Goal: Task Accomplishment & Management: Manage account settings

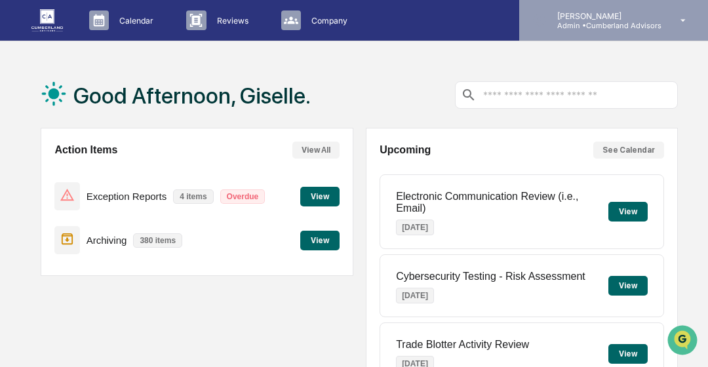
click at [640, 28] on p "Admin • Cumberland Advisors" at bounding box center [604, 25] width 115 height 9
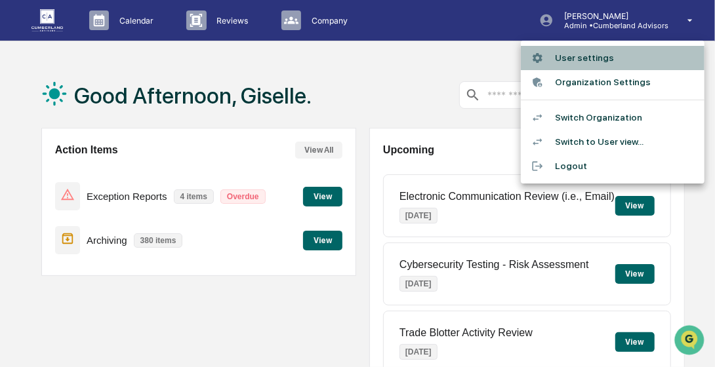
click at [594, 58] on li "User settings" at bounding box center [613, 58] width 184 height 24
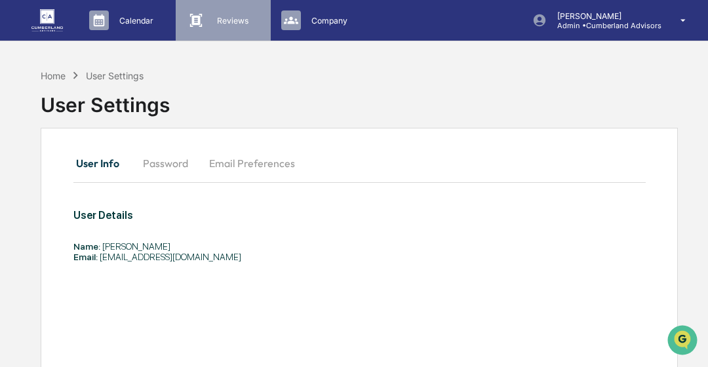
click at [229, 31] on div "Reviews Approval Management" at bounding box center [223, 20] width 94 height 41
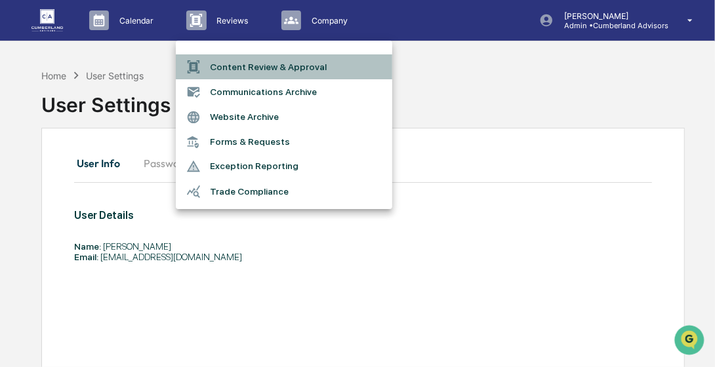
click at [241, 62] on li "Content Review & Approval" at bounding box center [284, 66] width 216 height 25
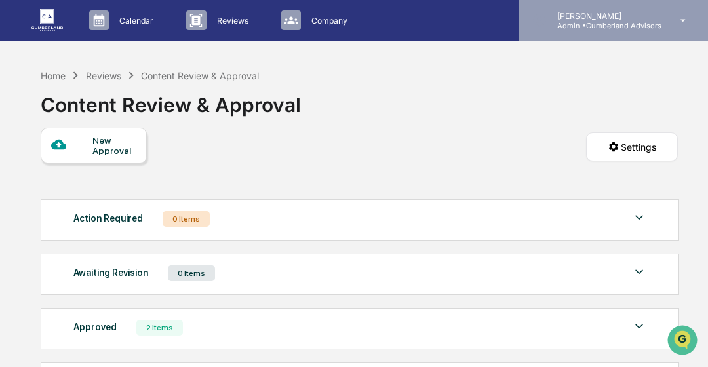
click at [591, 24] on p "Admin • Cumberland Advisors" at bounding box center [604, 25] width 115 height 9
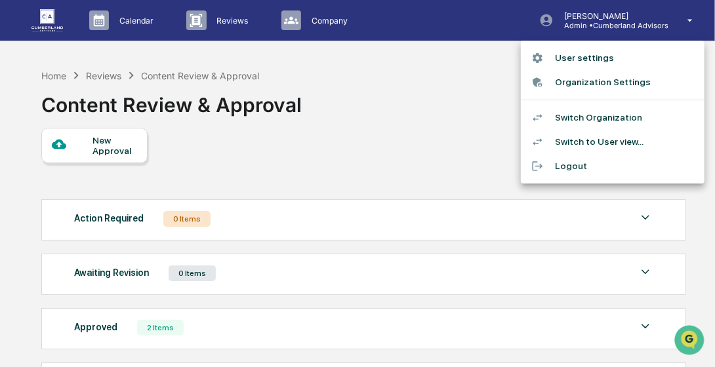
click at [604, 138] on li "Switch to User view..." at bounding box center [613, 142] width 184 height 24
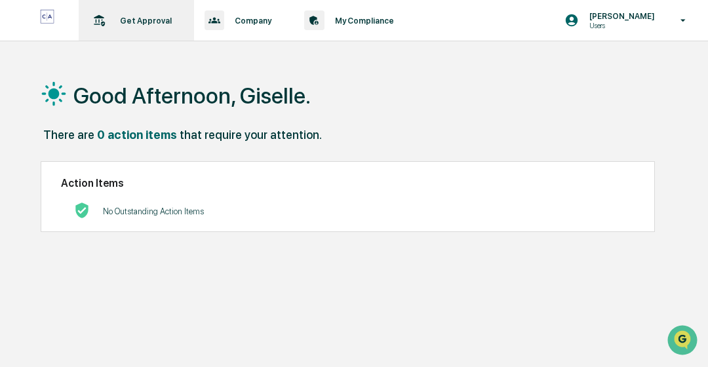
click at [122, 17] on p "Get Approval" at bounding box center [143, 21] width 69 height 10
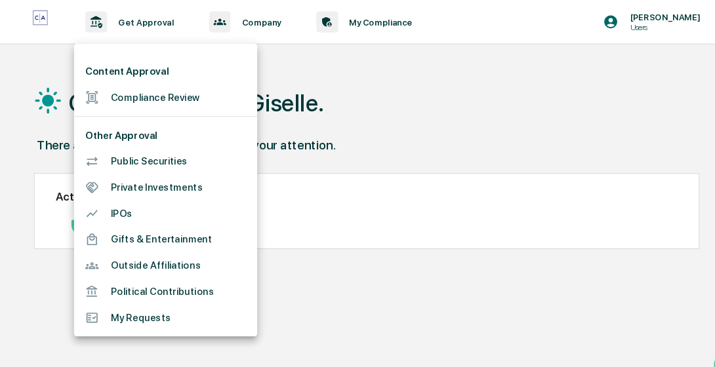
click at [374, 71] on div at bounding box center [357, 183] width 715 height 367
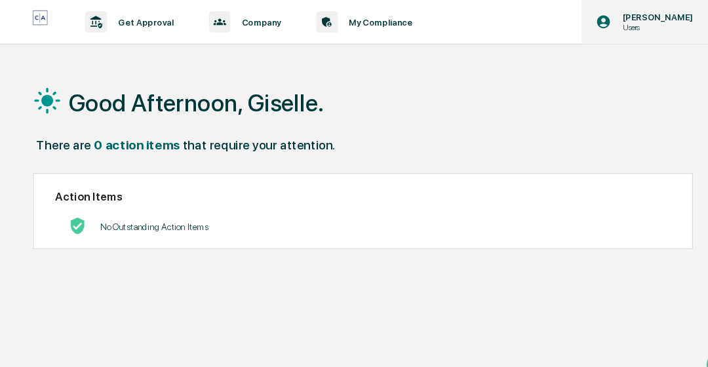
click at [625, 5] on div "[PERSON_NAME] Users" at bounding box center [629, 20] width 157 height 41
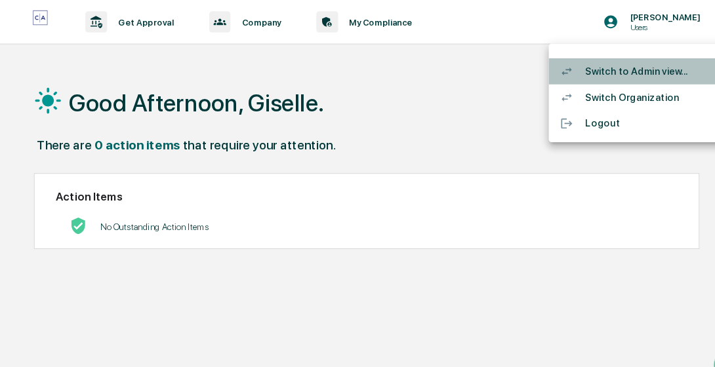
click at [597, 66] on li "Switch to Admin view..." at bounding box center [613, 66] width 184 height 24
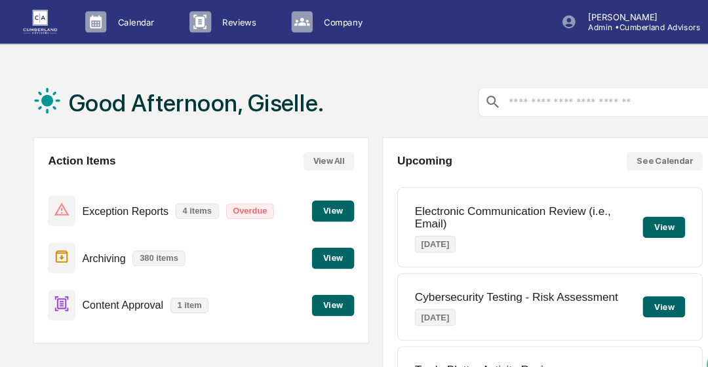
click at [330, 288] on button "View" at bounding box center [319, 285] width 39 height 20
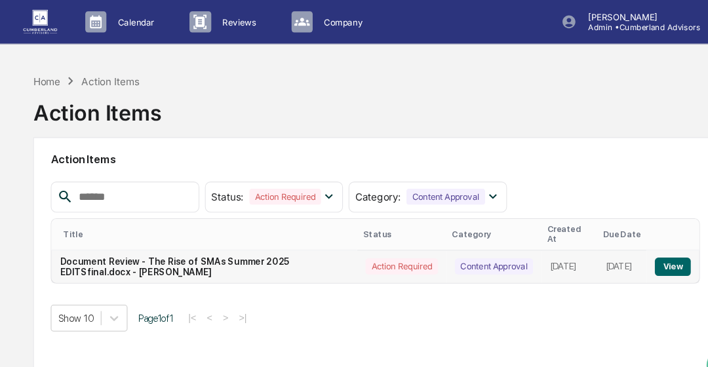
click at [635, 240] on button "View" at bounding box center [636, 248] width 33 height 17
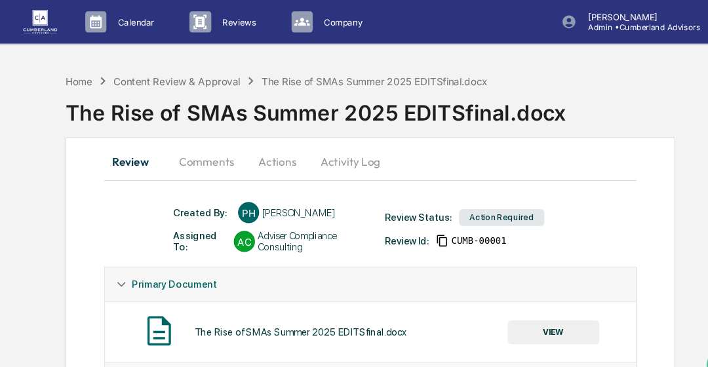
click at [534, 317] on button "VIEW" at bounding box center [525, 309] width 85 height 22
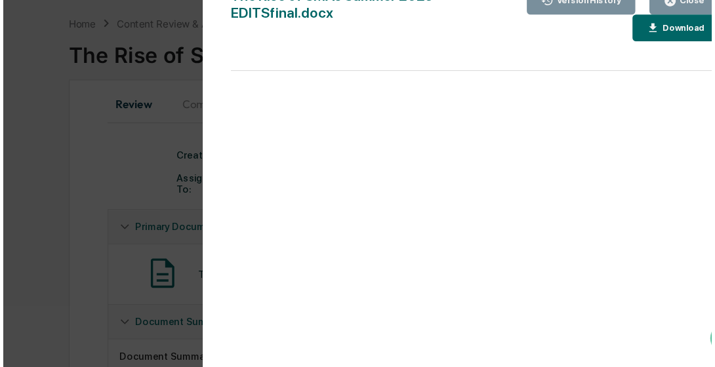
scroll to position [77, 0]
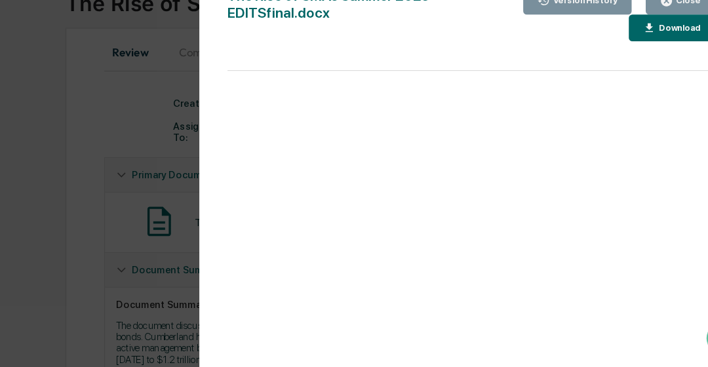
click at [633, 54] on div "Download" at bounding box center [641, 51] width 41 height 9
click at [630, 33] on button "Close" at bounding box center [643, 26] width 64 height 26
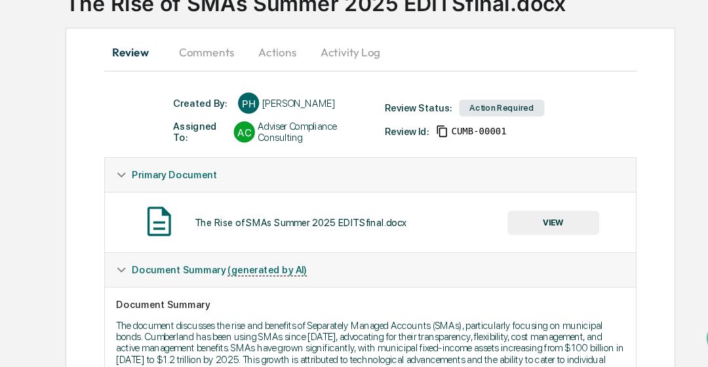
click at [277, 70] on button "Actions" at bounding box center [268, 73] width 59 height 31
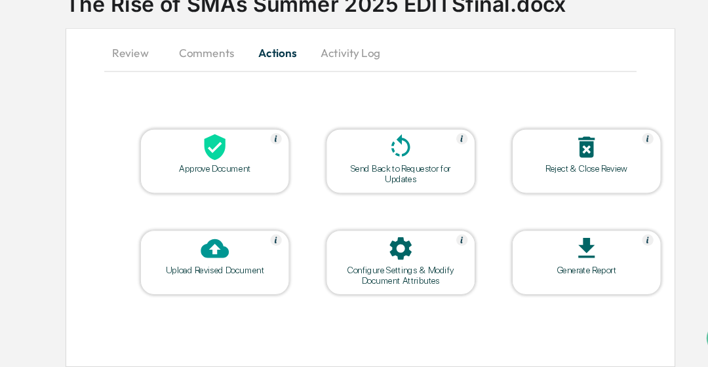
click at [229, 172] on div at bounding box center [209, 163] width 131 height 28
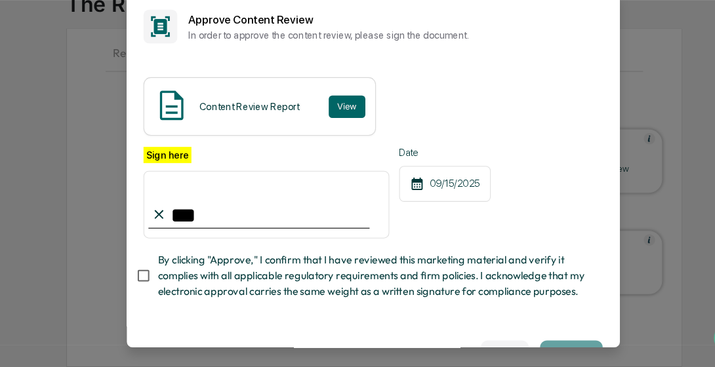
type input "**********"
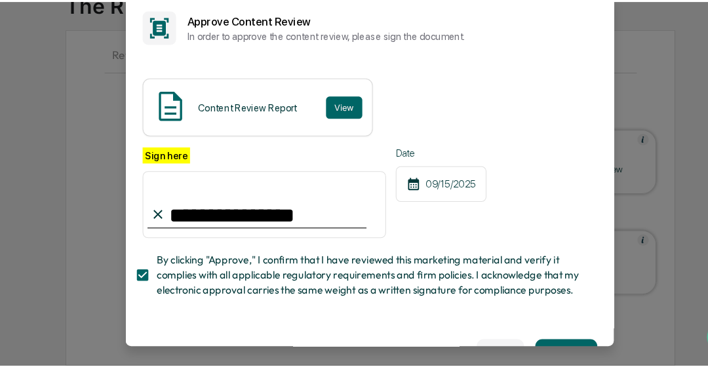
scroll to position [53, 0]
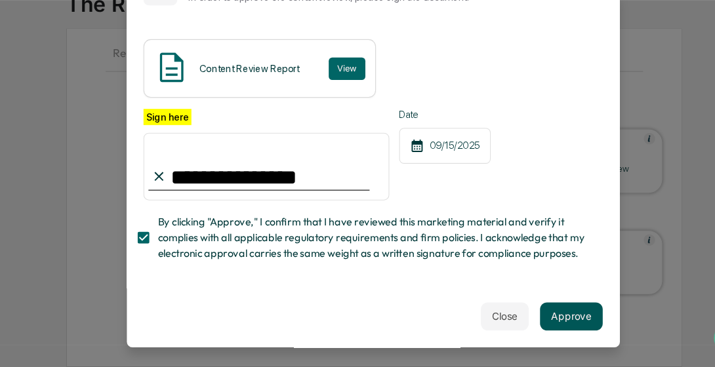
click at [547, 325] on button "Approve" at bounding box center [542, 320] width 58 height 26
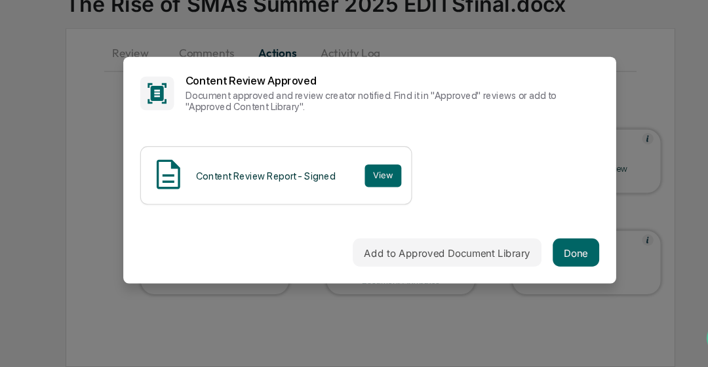
scroll to position [0, 0]
click at [558, 268] on button "Done" at bounding box center [546, 260] width 43 height 26
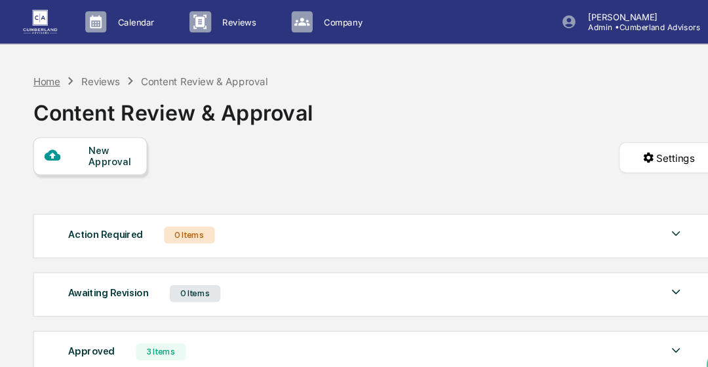
click at [60, 77] on div "Home" at bounding box center [53, 75] width 25 height 11
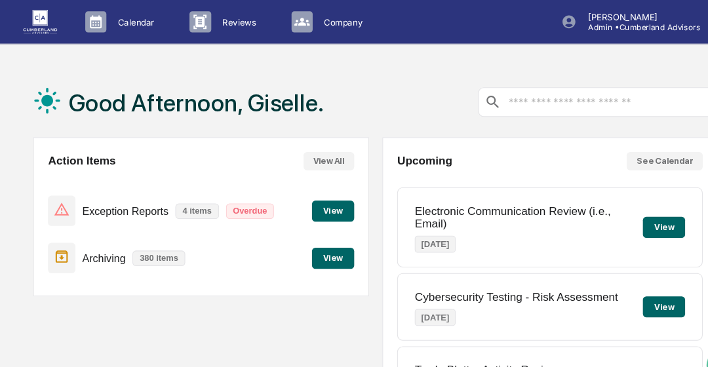
click at [313, 207] on div "Exception Reports 4 items Overdue View" at bounding box center [196, 196] width 285 height 44
click at [314, 205] on button "View" at bounding box center [319, 197] width 39 height 20
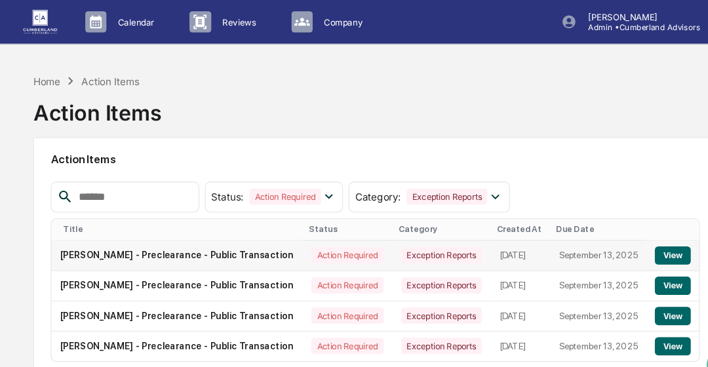
click at [641, 240] on button "View" at bounding box center [636, 237] width 33 height 17
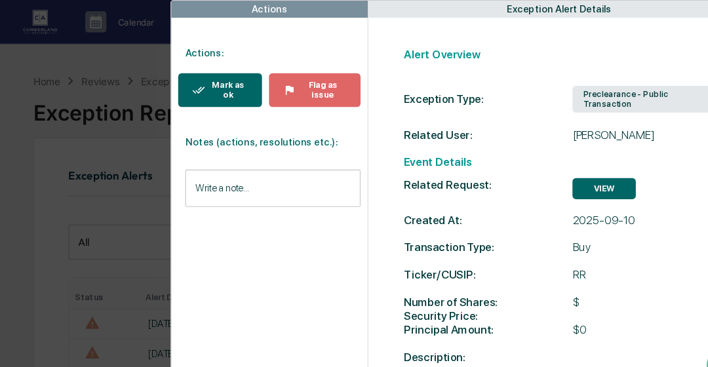
click at [218, 90] on div "Mark as ok" at bounding box center [221, 84] width 40 height 18
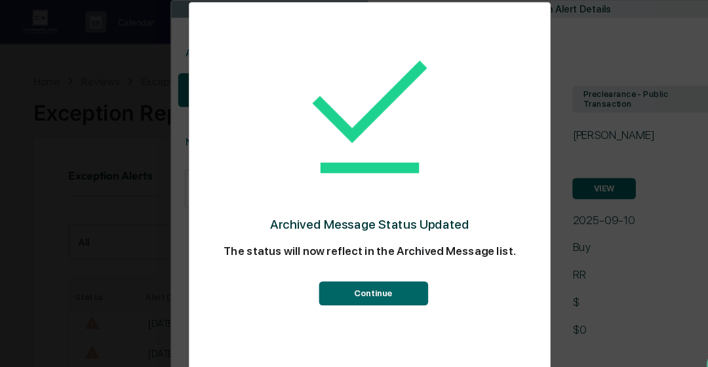
click at [340, 279] on button "Continue" at bounding box center [358, 273] width 102 height 22
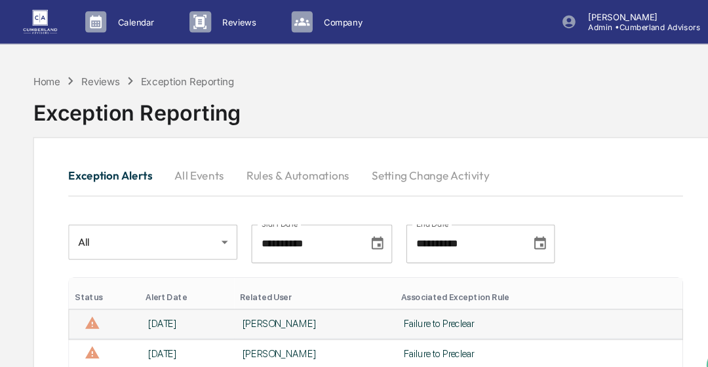
click at [563, 300] on div "Failure to Preclear" at bounding box center [511, 301] width 251 height 10
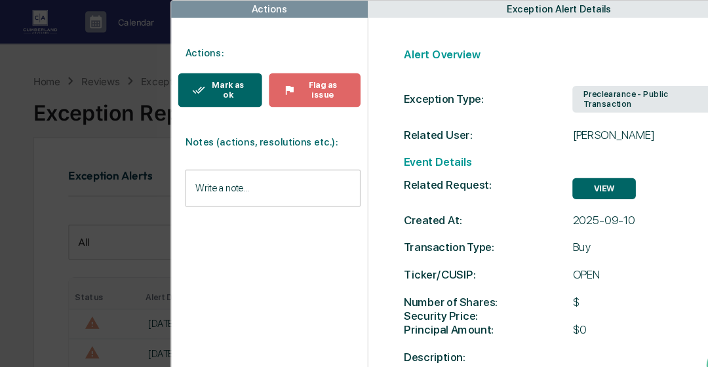
click at [231, 80] on div "Mark as ok" at bounding box center [221, 84] width 40 height 18
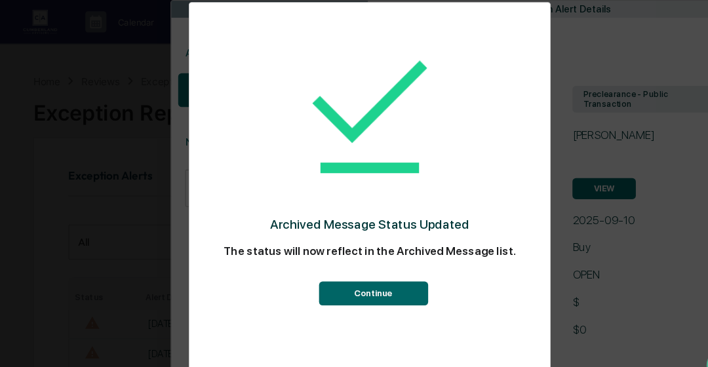
click at [375, 273] on button "Continue" at bounding box center [358, 273] width 102 height 22
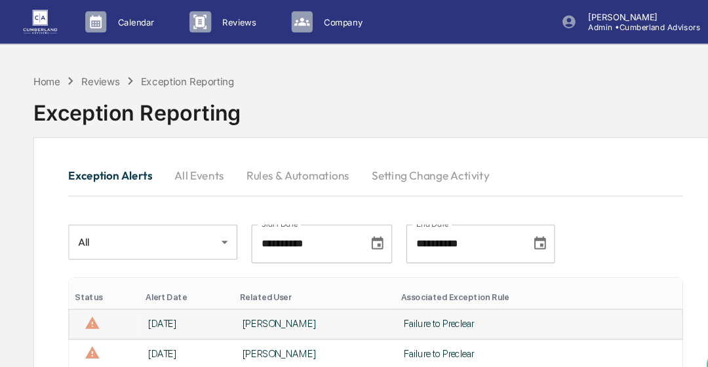
click at [292, 305] on div "[PERSON_NAME]" at bounding box center [303, 301] width 134 height 10
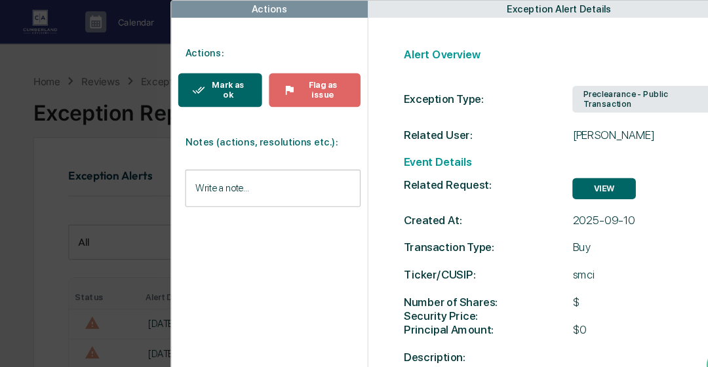
click at [228, 83] on div "Mark as ok" at bounding box center [221, 84] width 40 height 18
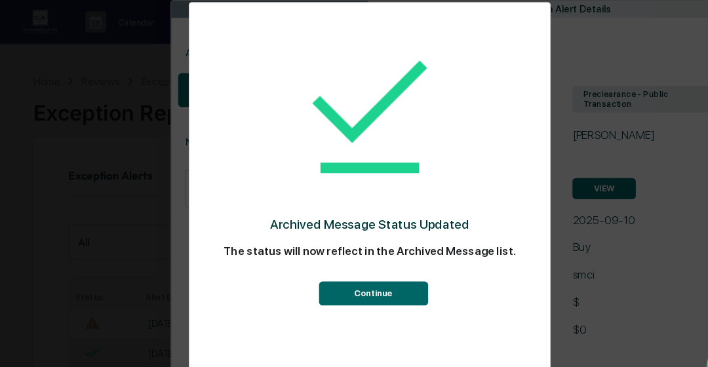
click at [341, 270] on button "Continue" at bounding box center [358, 273] width 102 height 22
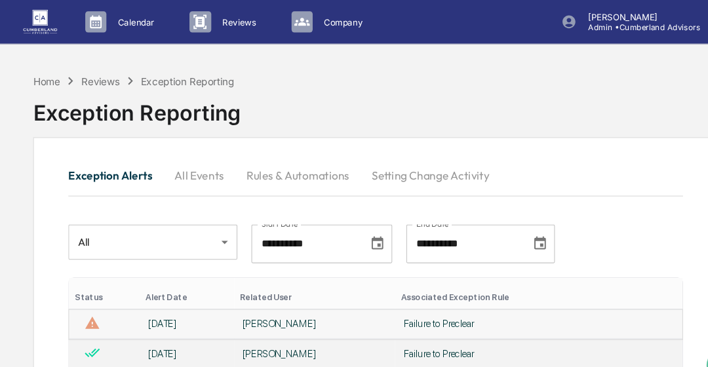
click at [267, 300] on div "[PERSON_NAME]" at bounding box center [303, 301] width 134 height 10
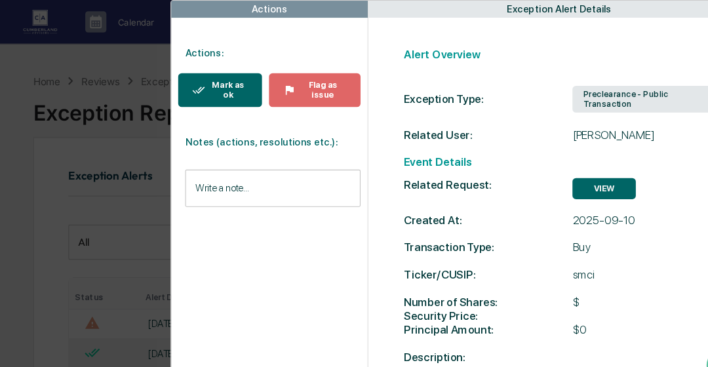
click at [236, 73] on button "Mark as ok" at bounding box center [215, 83] width 78 height 31
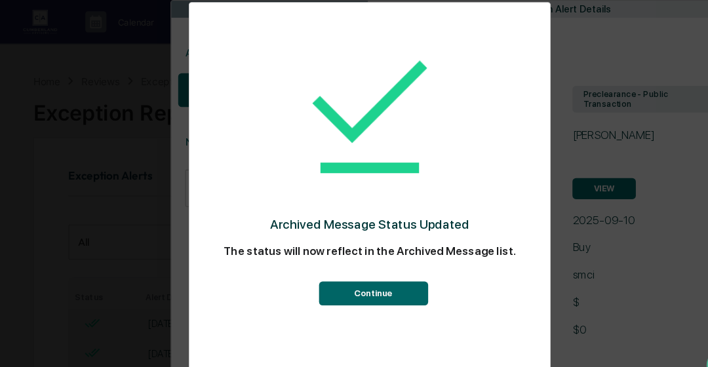
click at [353, 283] on button "Continue" at bounding box center [358, 273] width 102 height 22
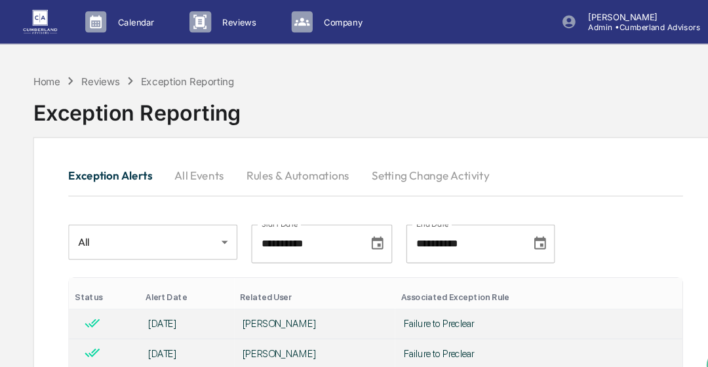
click at [45, 26] on img at bounding box center [46, 20] width 31 height 22
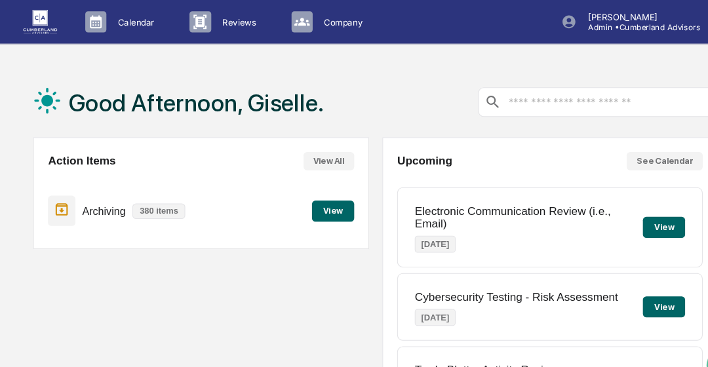
scroll to position [253, 0]
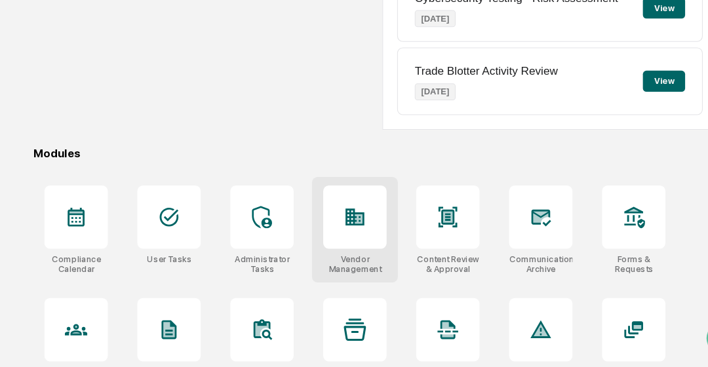
click at [348, 264] on div "Vendor Management" at bounding box center [340, 271] width 59 height 18
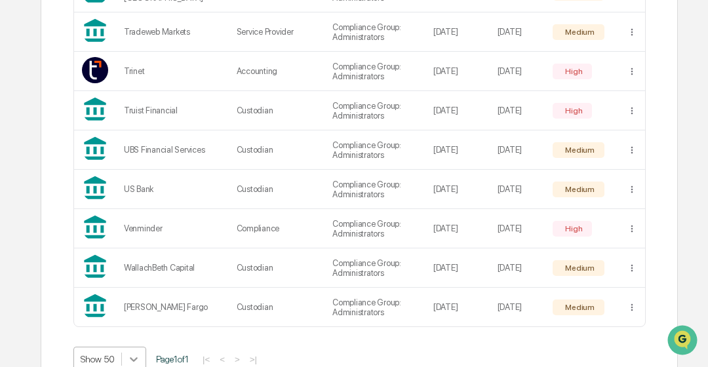
scroll to position [1545, 0]
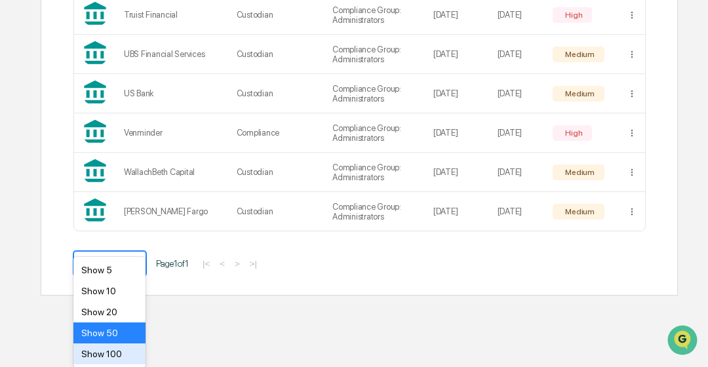
click at [126, 352] on div "Show 100" at bounding box center [109, 354] width 72 height 21
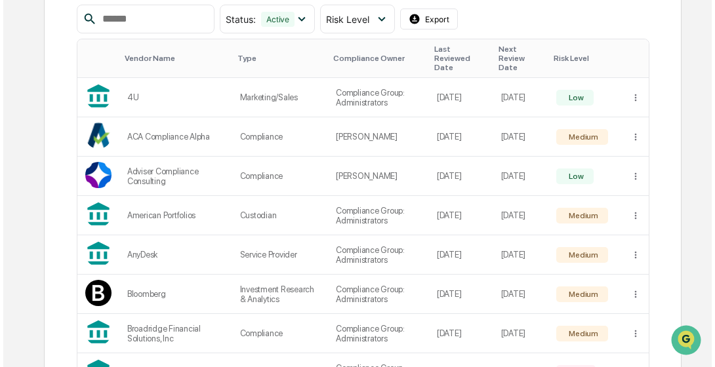
scroll to position [189, 0]
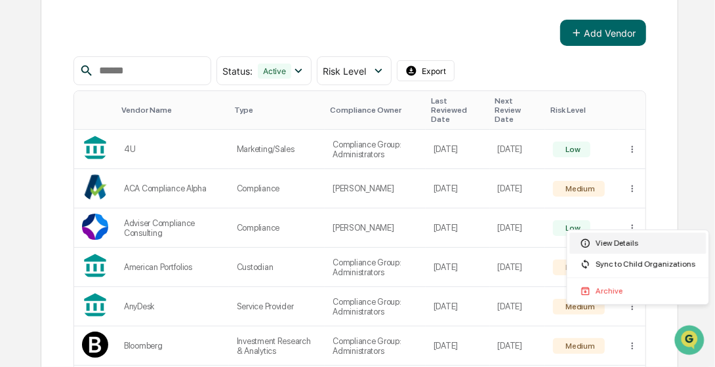
click at [616, 240] on div "View Details" at bounding box center [637, 243] width 136 height 21
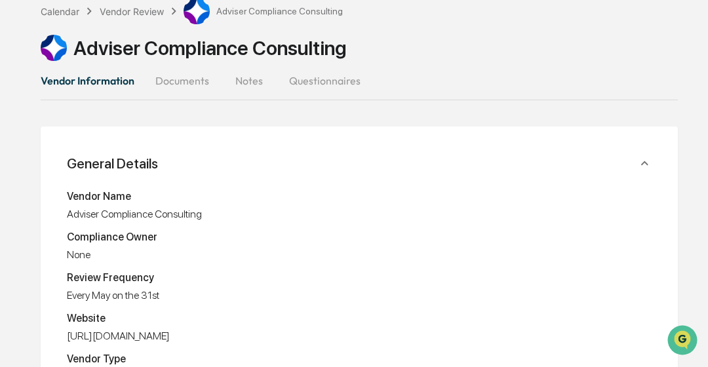
scroll to position [56, 0]
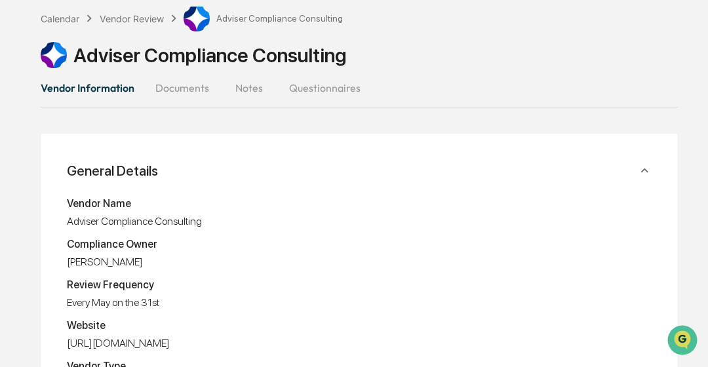
click at [192, 83] on button "Documents" at bounding box center [182, 87] width 75 height 31
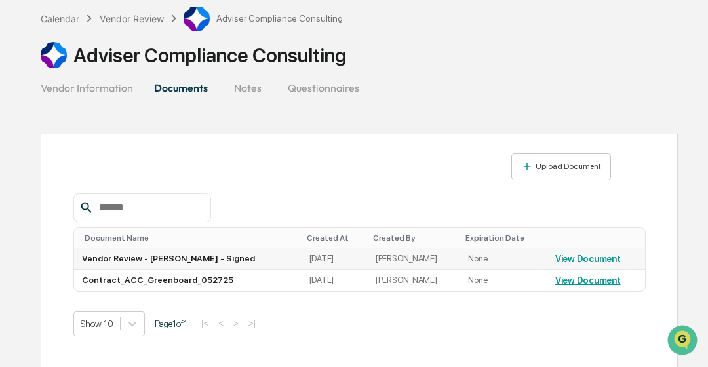
click at [580, 256] on link "View Document" at bounding box center [588, 259] width 66 height 10
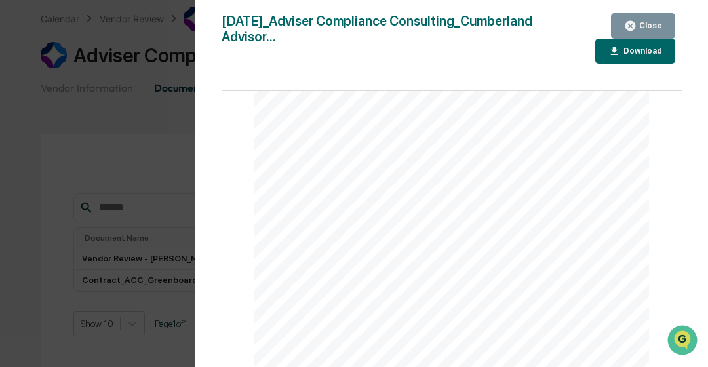
scroll to position [1010, 0]
click at [646, 26] on div "Close" at bounding box center [650, 25] width 26 height 9
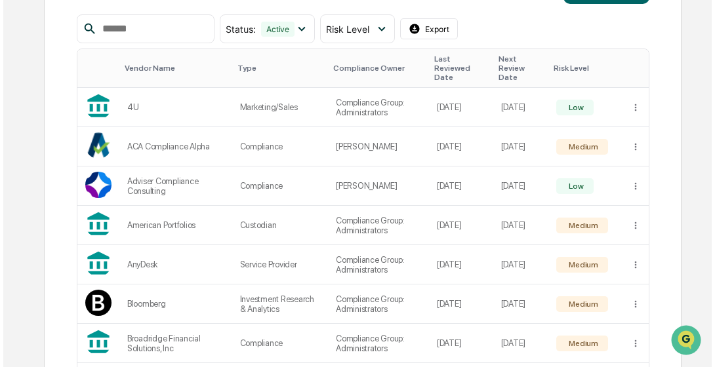
scroll to position [232, 0]
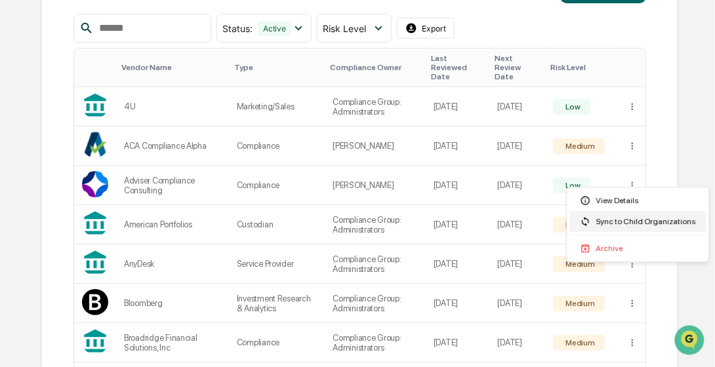
click at [610, 222] on div "Sync to Child Organizations" at bounding box center [637, 221] width 136 height 21
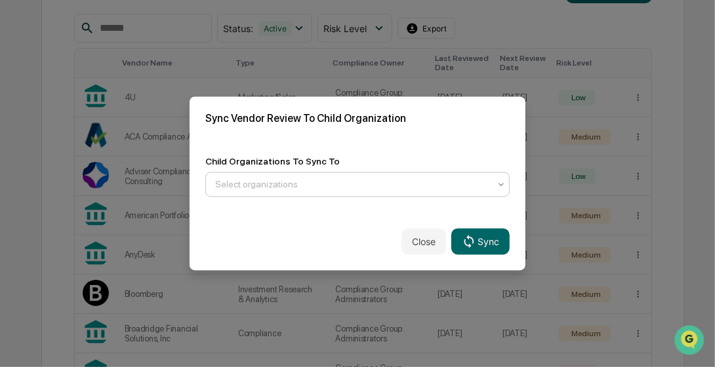
click at [433, 184] on div at bounding box center [352, 184] width 274 height 13
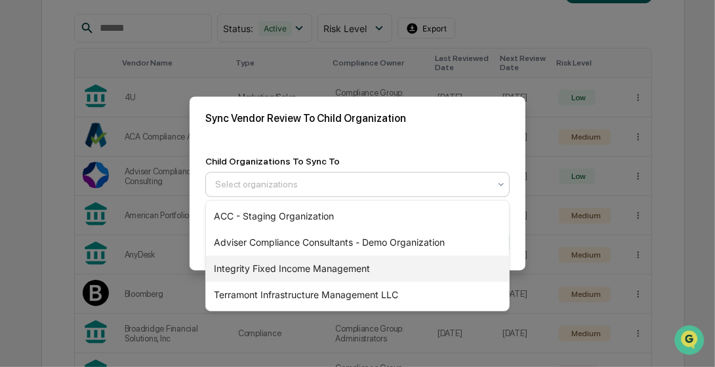
click at [296, 265] on div "Integrity Fixed Income Management" at bounding box center [357, 269] width 303 height 26
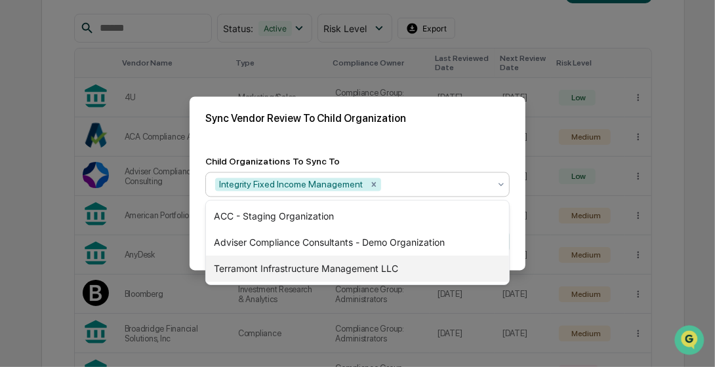
click at [342, 269] on div "Terramont Infrastructure Management LLC" at bounding box center [357, 269] width 303 height 26
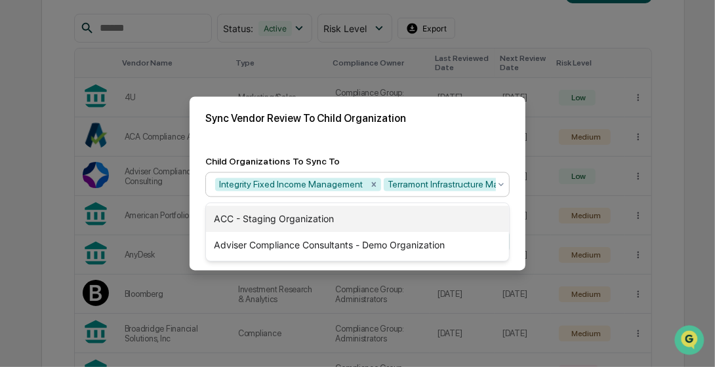
click at [292, 221] on div "ACC - Staging Organization" at bounding box center [357, 219] width 303 height 26
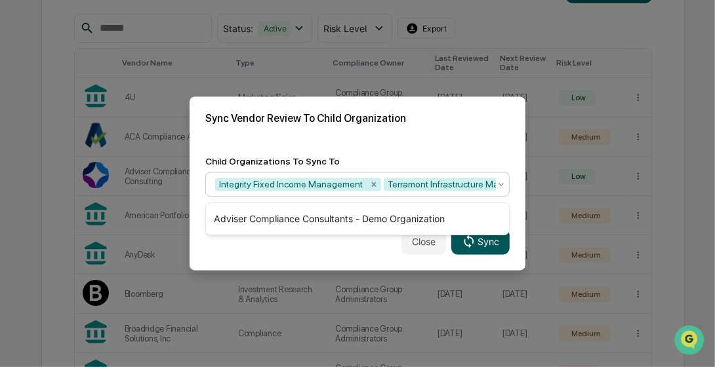
click at [474, 247] on icon at bounding box center [469, 241] width 14 height 14
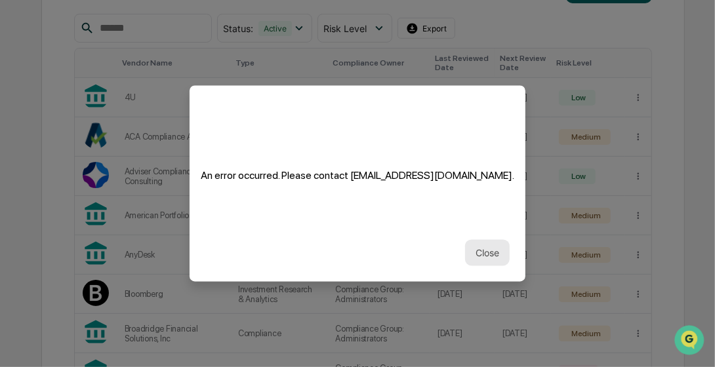
click at [483, 242] on button "Close" at bounding box center [487, 253] width 45 height 26
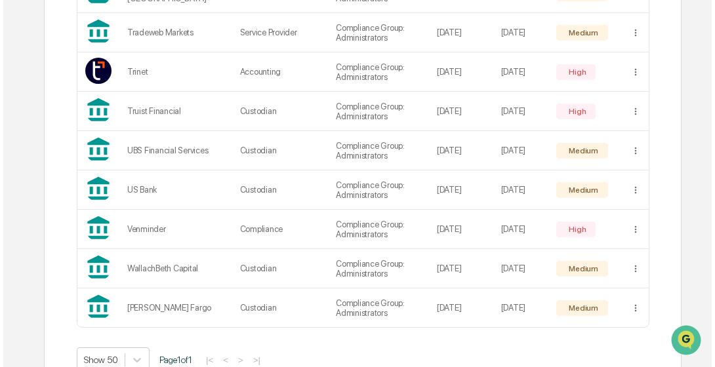
scroll to position [1448, 0]
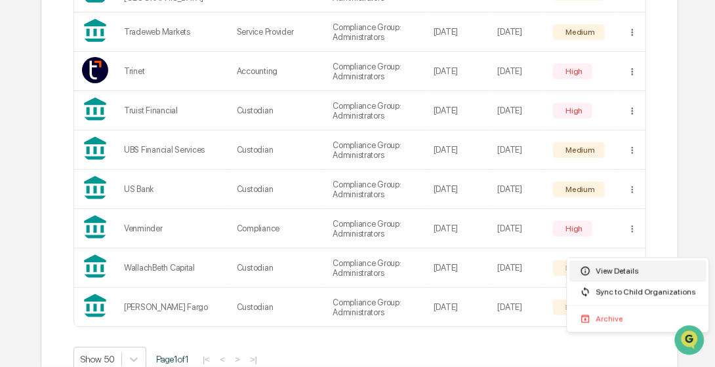
click at [617, 268] on div "View Details" at bounding box center [637, 271] width 136 height 21
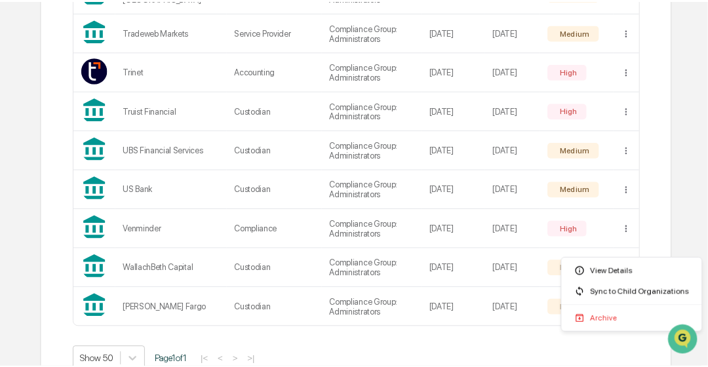
scroll to position [63, 0]
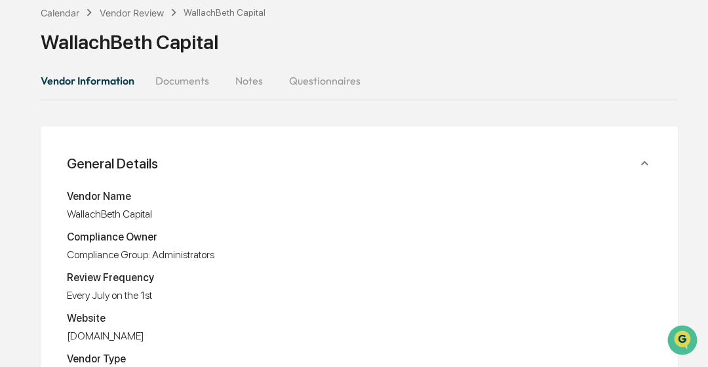
click at [185, 83] on button "Documents" at bounding box center [182, 80] width 75 height 31
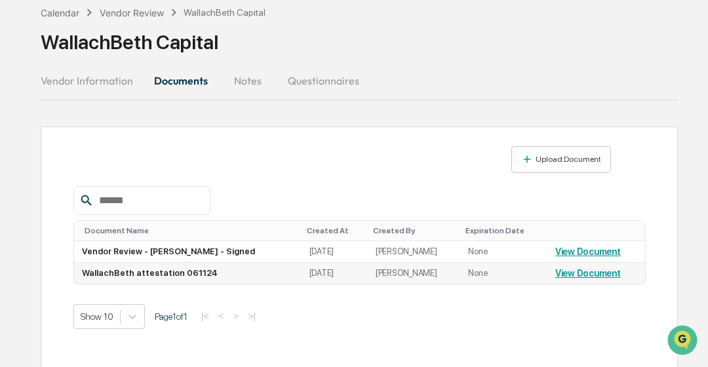
click at [590, 272] on link "View Document" at bounding box center [588, 273] width 66 height 10
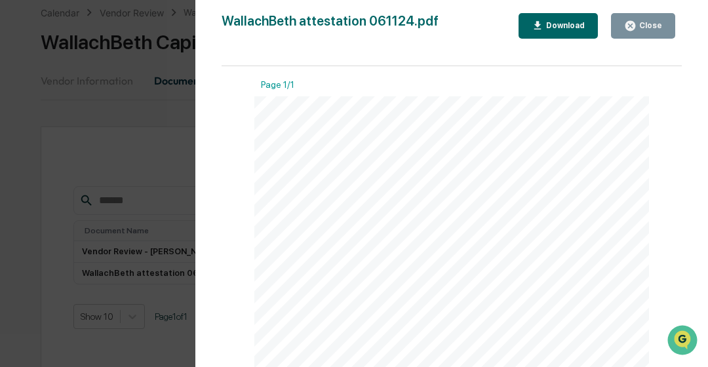
click at [633, 28] on icon "button" at bounding box center [631, 26] width 10 height 10
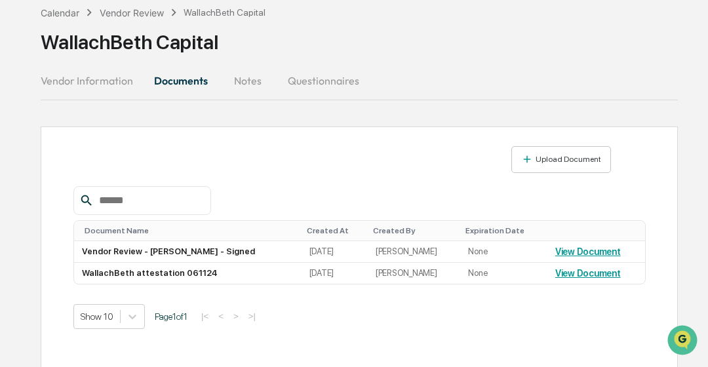
click at [247, 79] on button "Notes" at bounding box center [247, 80] width 59 height 31
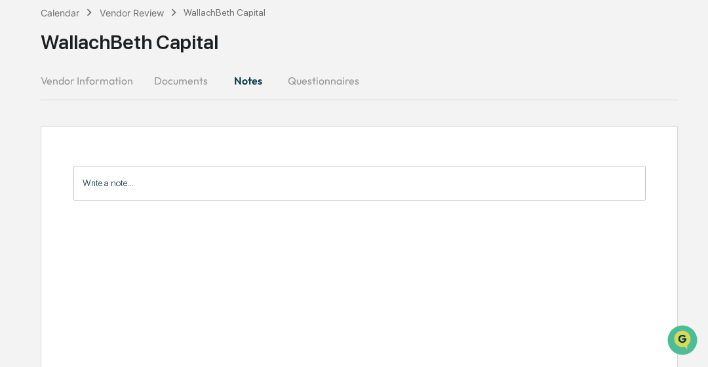
click at [297, 87] on button "Questionnaires" at bounding box center [323, 80] width 92 height 31
